Goal: Task Accomplishment & Management: Use online tool/utility

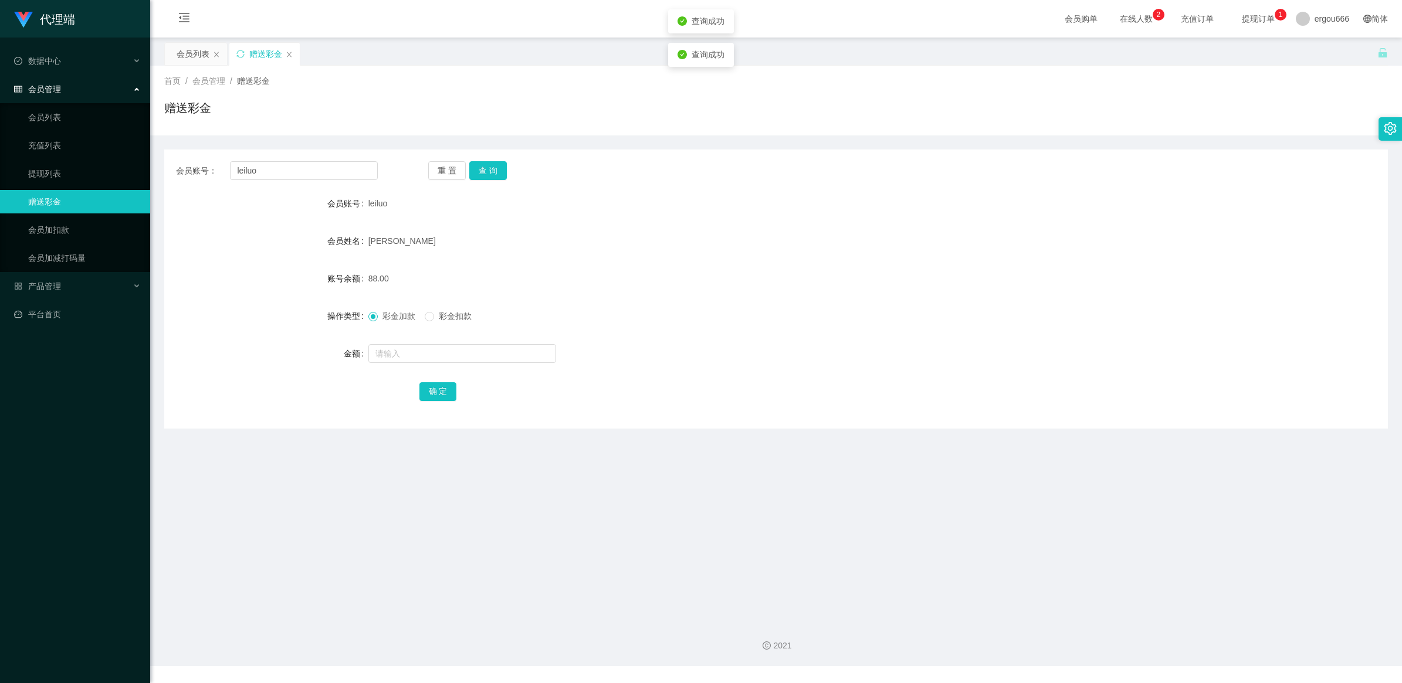
click at [438, 340] on form "会员账号 leiluo 会员姓名 [PERSON_NAME] 账号余额 88.00 操作类型 彩金加款 彩金扣款 金额 确 定" at bounding box center [776, 297] width 1224 height 211
click at [432, 346] on input "text" at bounding box center [462, 353] width 188 height 19
type input "40"
click at [443, 383] on button "确 定" at bounding box center [438, 392] width 38 height 19
click at [296, 165] on input "leiluo" at bounding box center [304, 170] width 148 height 19
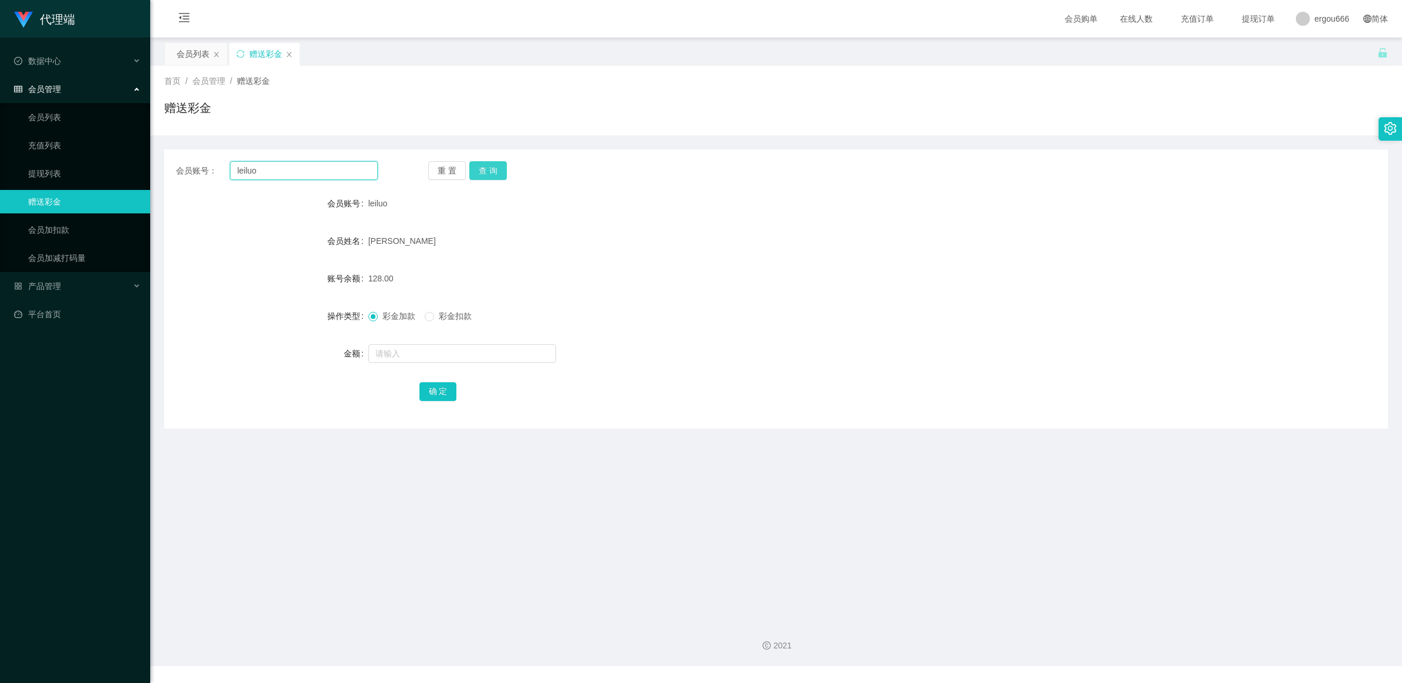
paste input "sing1997"
type input "sing1997"
click at [483, 171] on button "查 询" at bounding box center [488, 170] width 38 height 19
click at [427, 351] on input "text" at bounding box center [462, 353] width 188 height 19
type input "15"
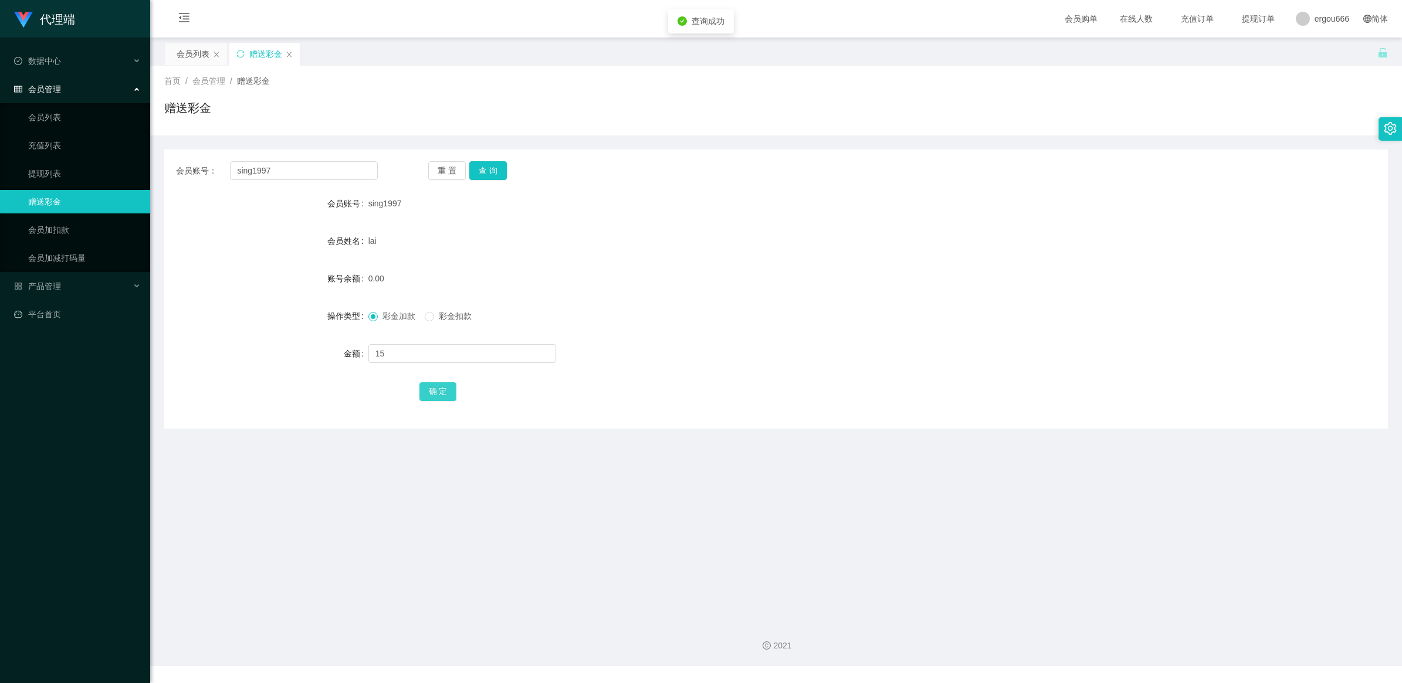
click at [432, 391] on button "确 定" at bounding box center [438, 392] width 38 height 19
